Goal: Information Seeking & Learning: Learn about a topic

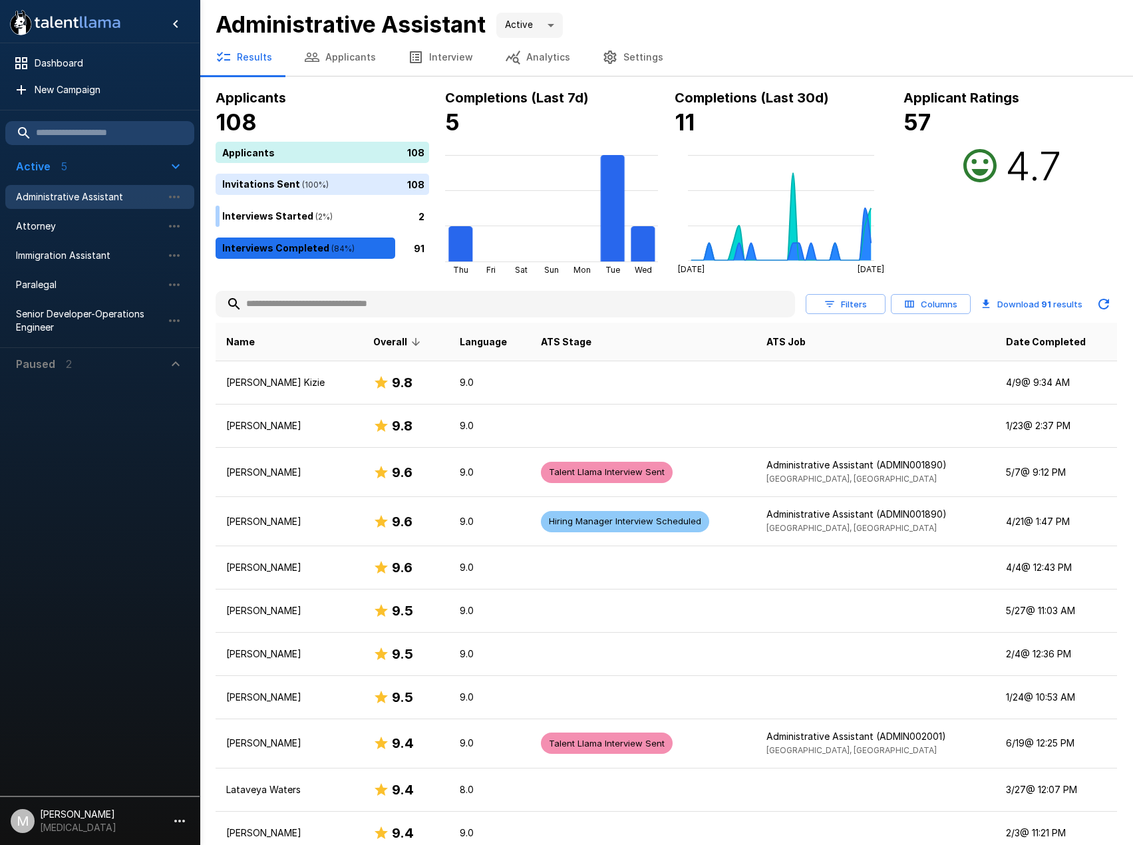
click at [350, 307] on input "text" at bounding box center [504, 304] width 579 height 24
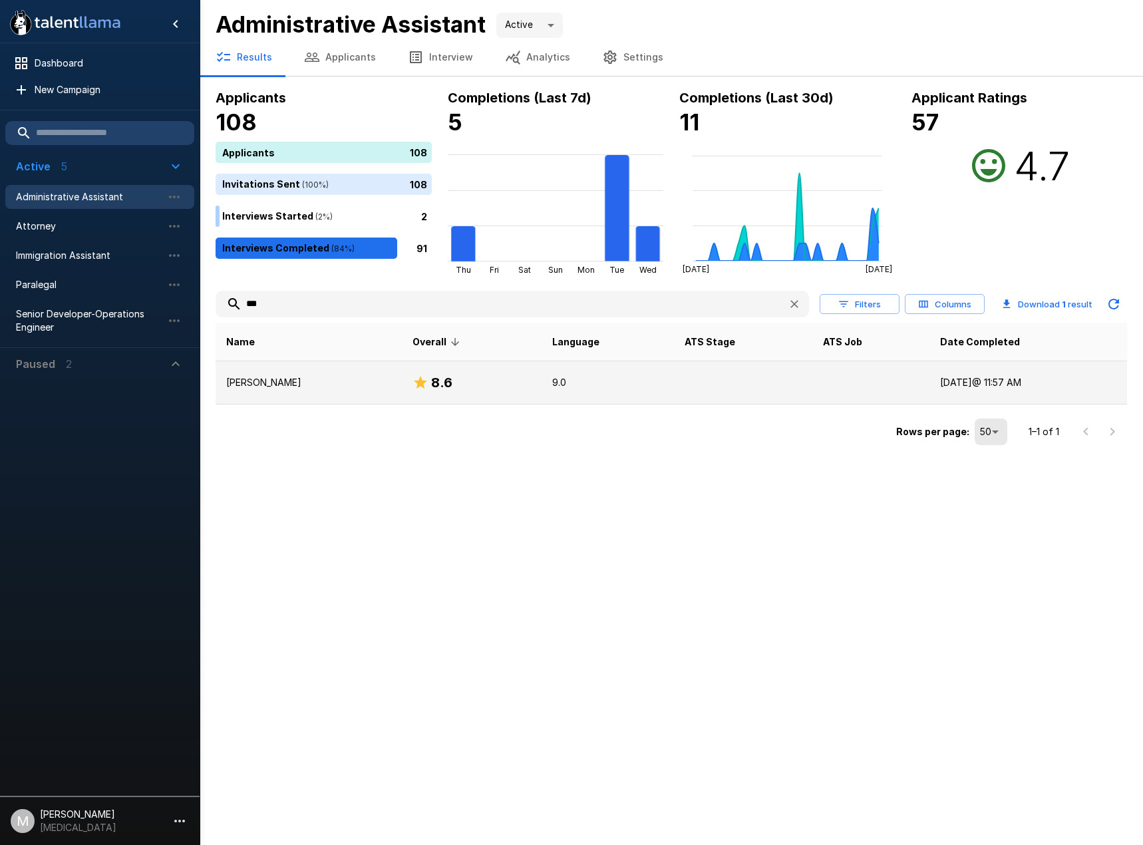
type input "***"
click at [346, 398] on td "[PERSON_NAME]" at bounding box center [308, 382] width 186 height 43
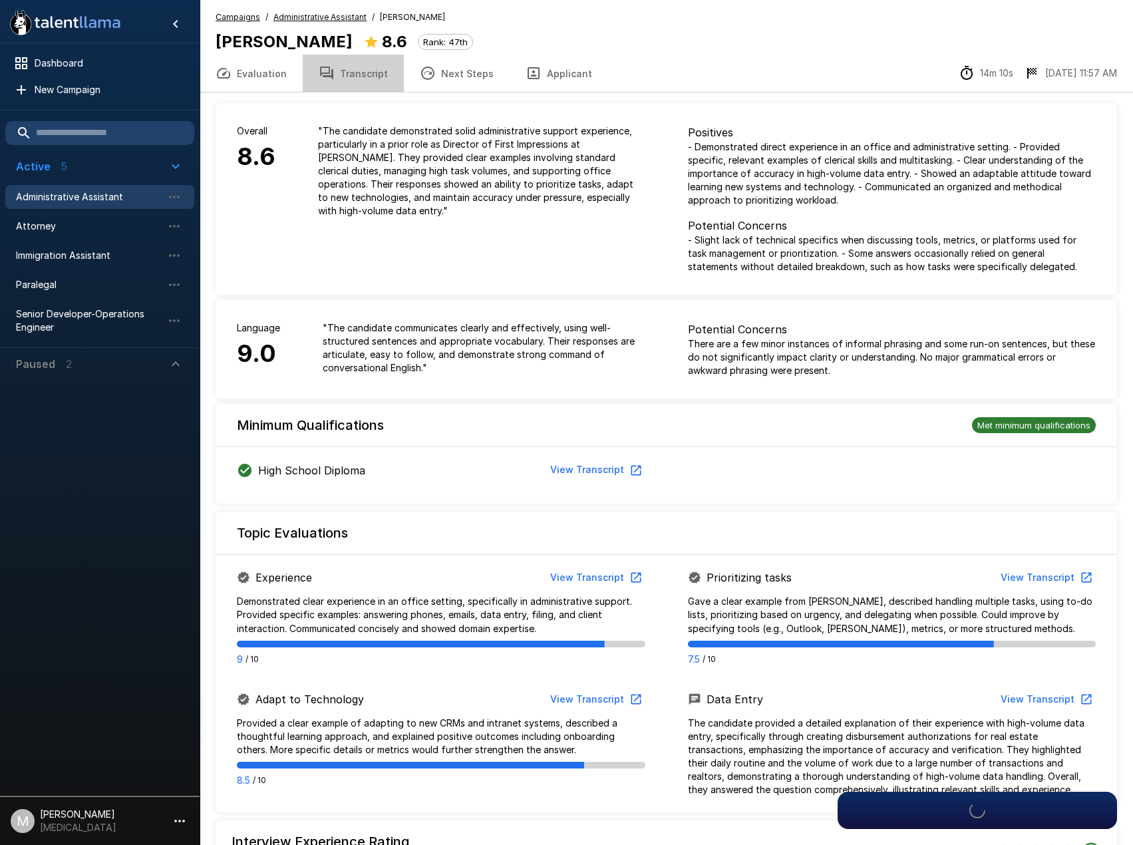
click at [349, 76] on button "Transcript" at bounding box center [353, 73] width 101 height 37
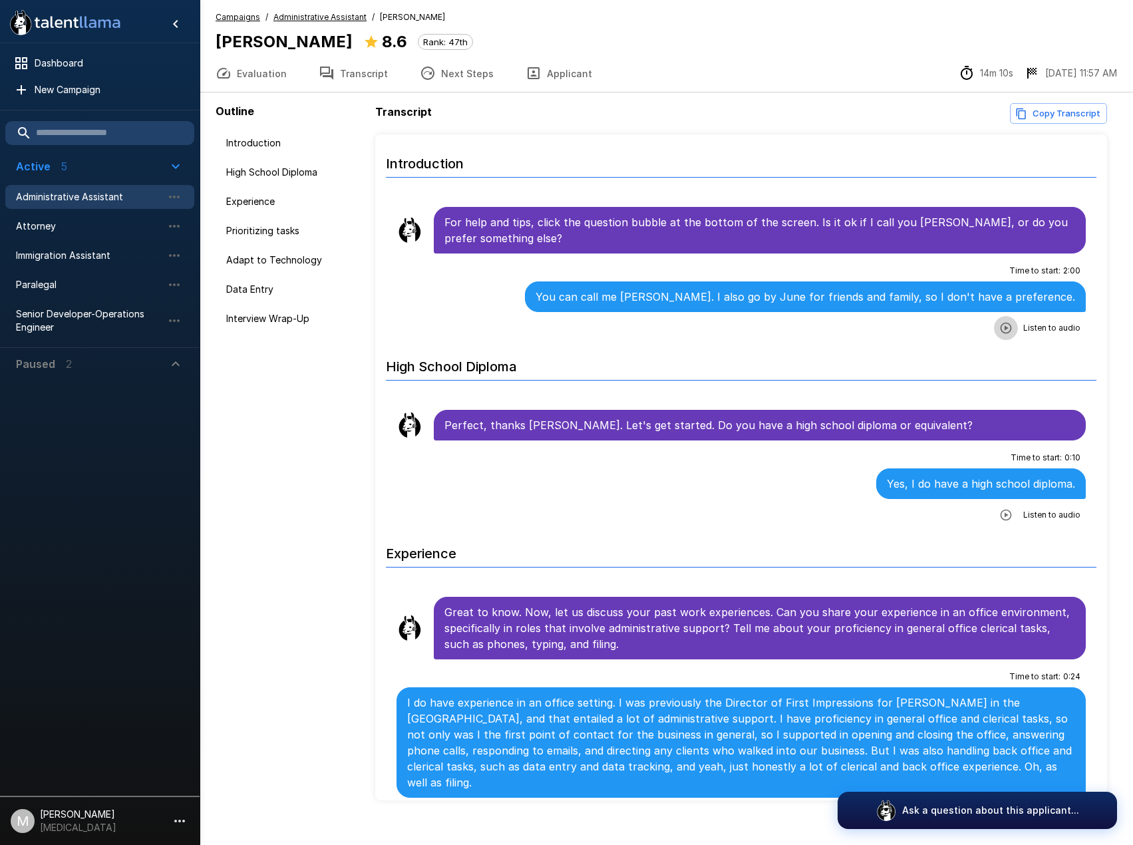
click at [1000, 327] on icon "button" at bounding box center [1005, 328] width 11 height 11
click at [535, 66] on button "Applicant" at bounding box center [558, 73] width 98 height 37
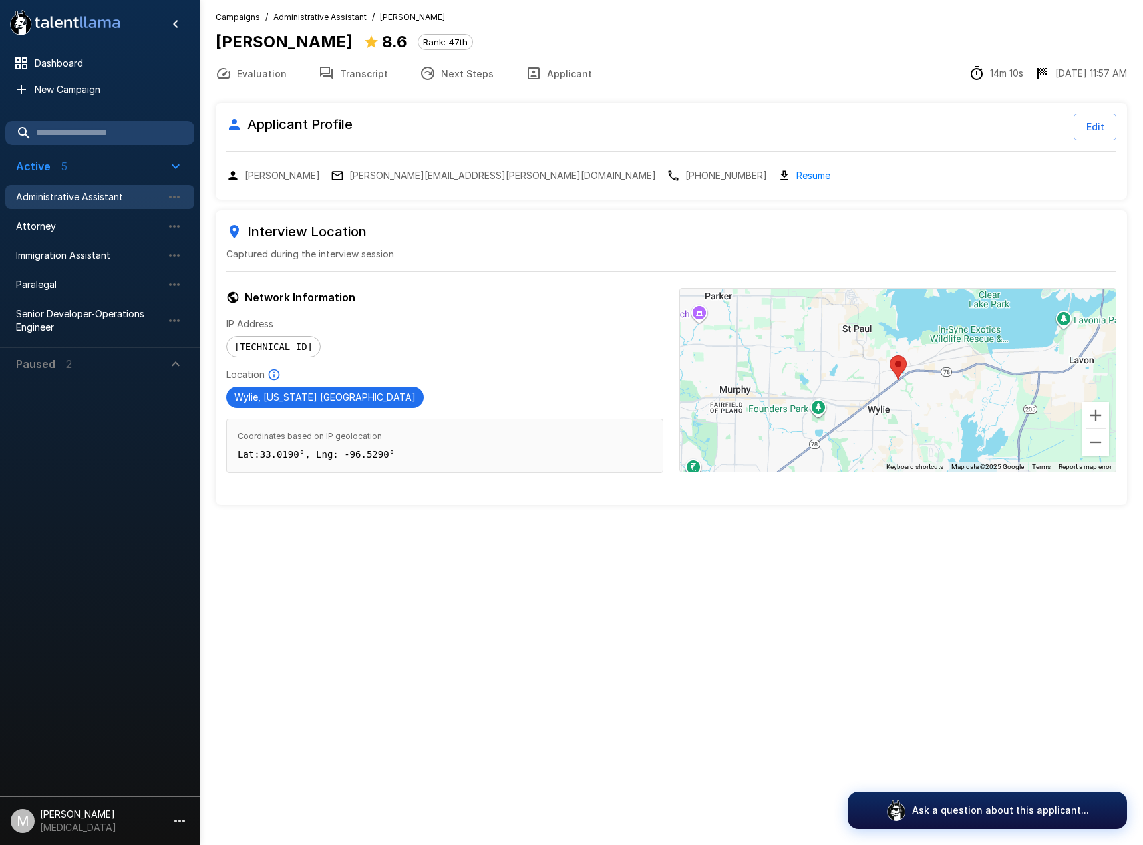
click at [796, 170] on link "Resume" at bounding box center [813, 175] width 34 height 15
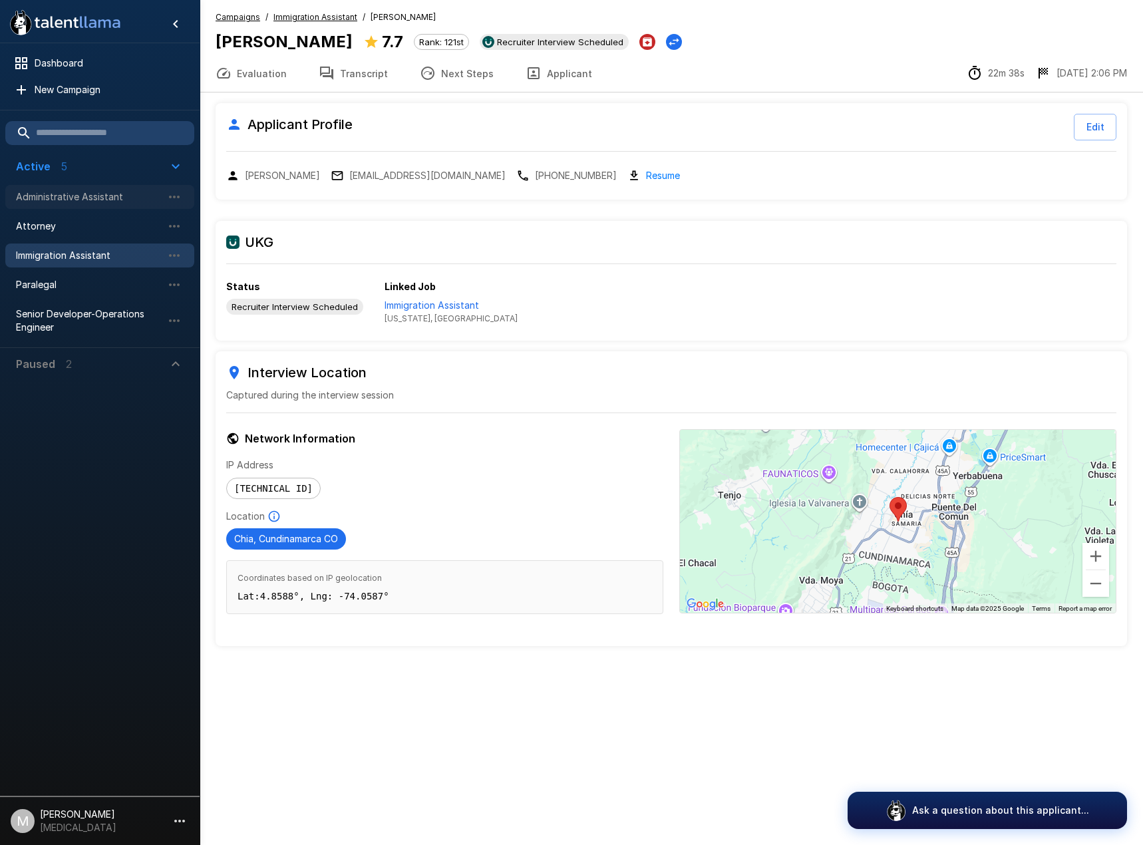
click at [49, 198] on span "Administrative Assistant" at bounding box center [89, 196] width 146 height 13
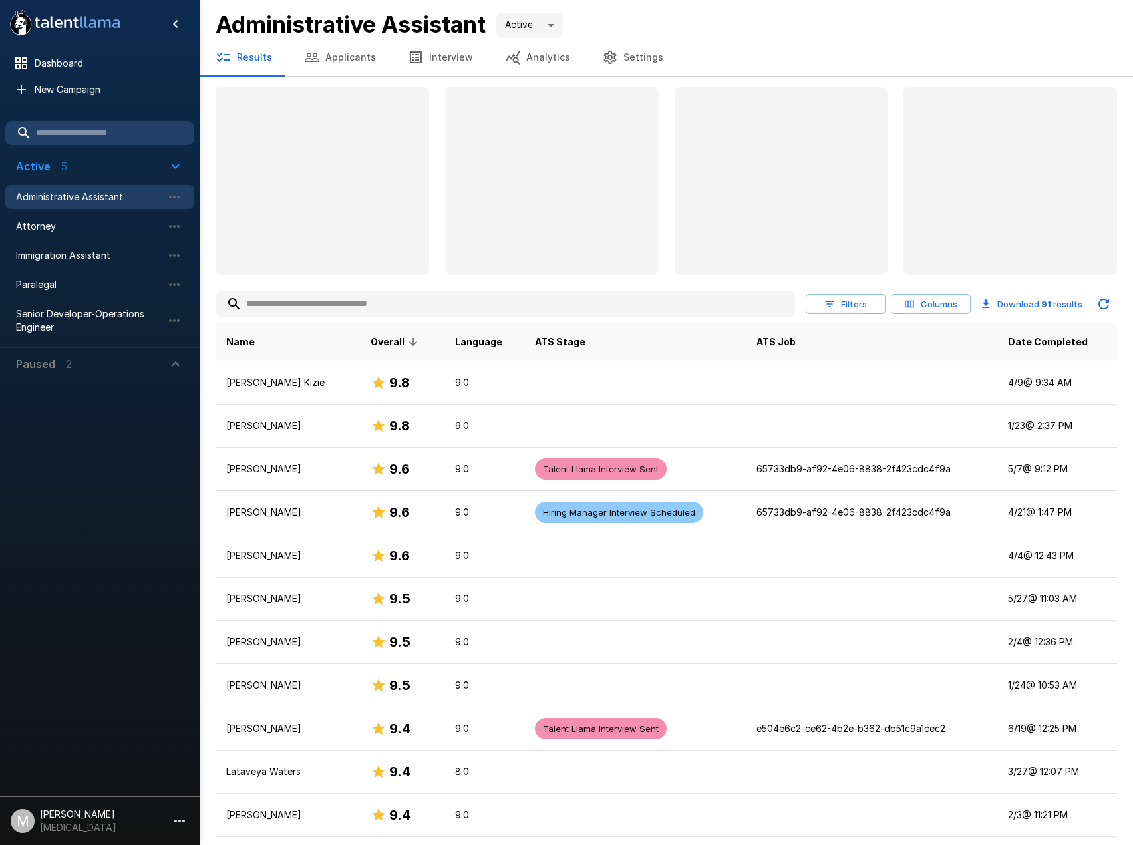
click at [458, 313] on input "text" at bounding box center [504, 304] width 579 height 24
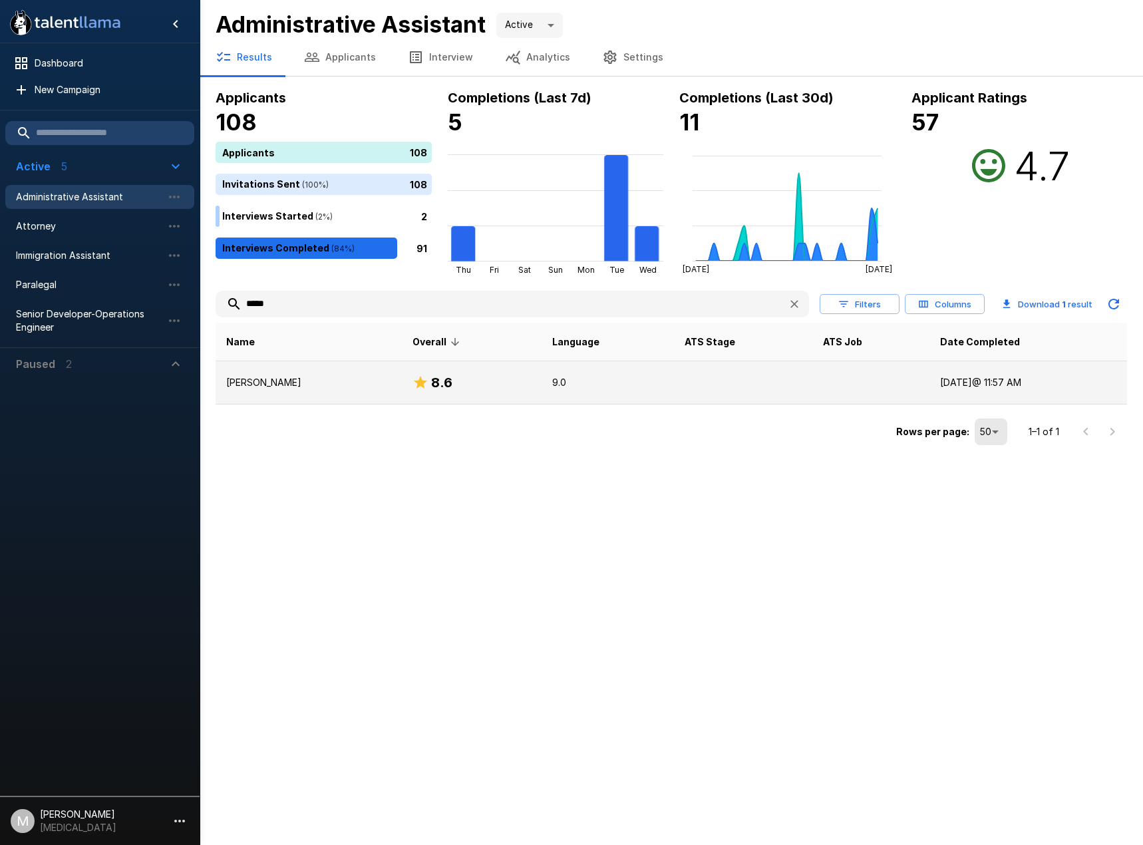
type input "*****"
click at [307, 376] on p "[PERSON_NAME]" at bounding box center [308, 382] width 165 height 13
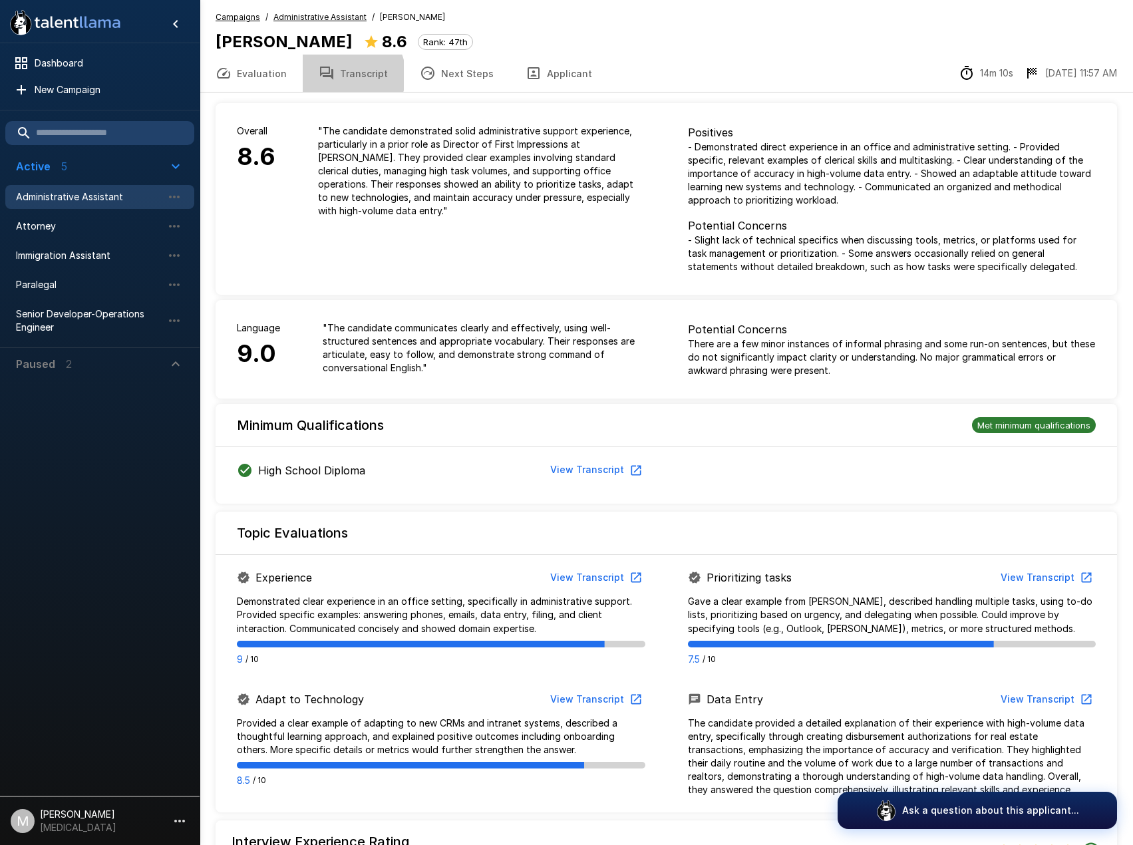
click at [343, 75] on button "Transcript" at bounding box center [353, 73] width 101 height 37
